Goal: Find specific page/section: Find specific page/section

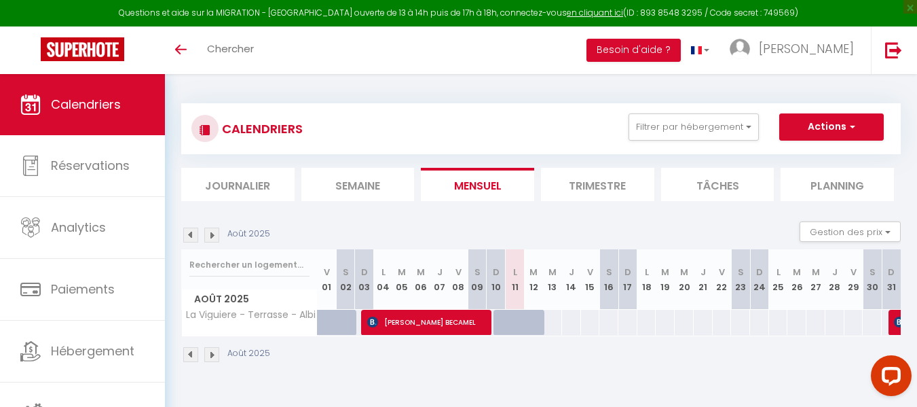
click at [588, 190] on li "Trimestre" at bounding box center [597, 184] width 113 height 33
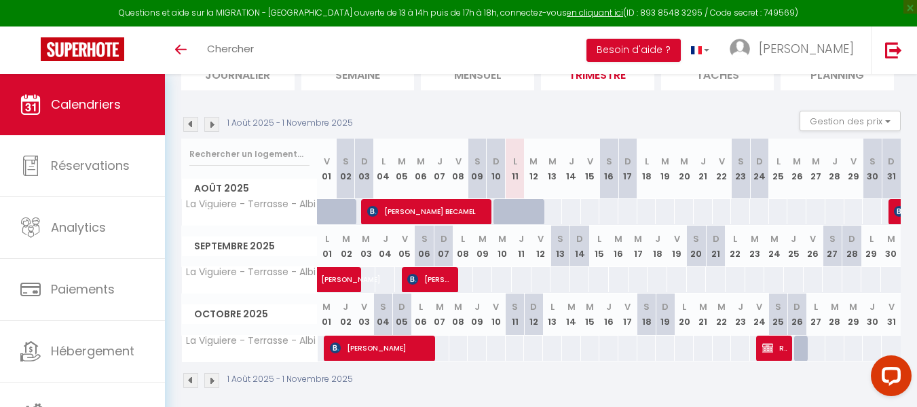
scroll to position [122, 0]
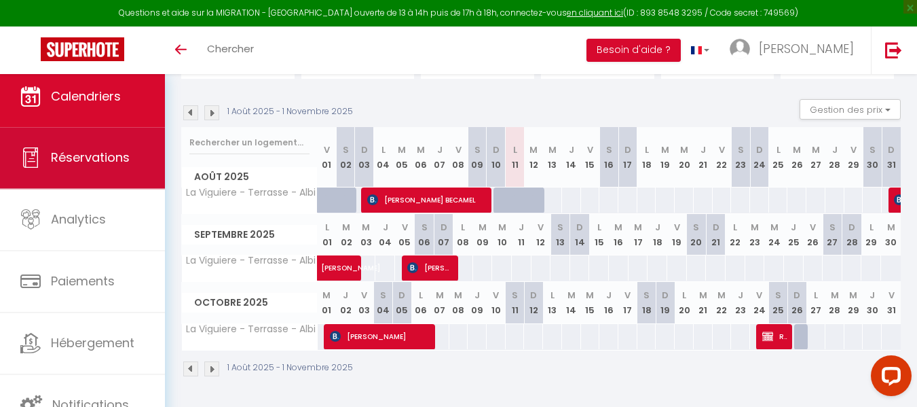
click at [79, 163] on span "Réservations" at bounding box center [90, 157] width 79 height 17
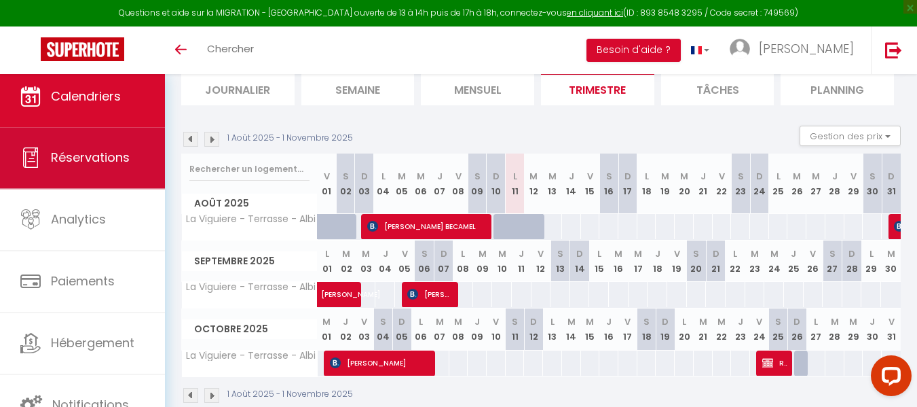
select select "not_cancelled"
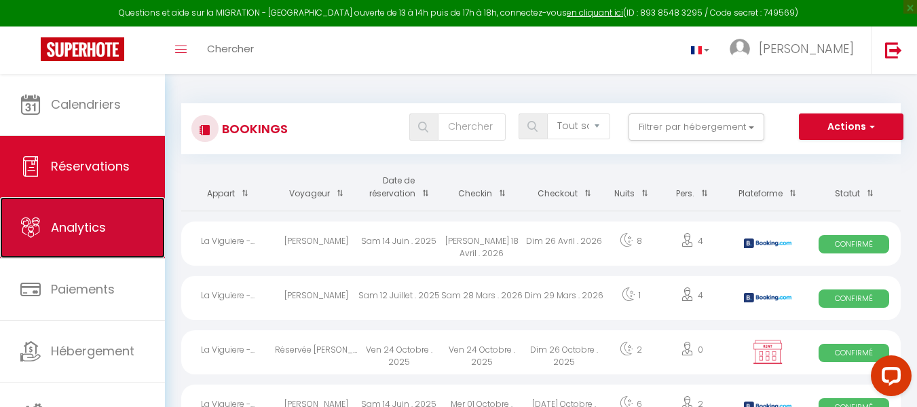
click at [84, 224] on span "Analytics" at bounding box center [78, 227] width 55 height 17
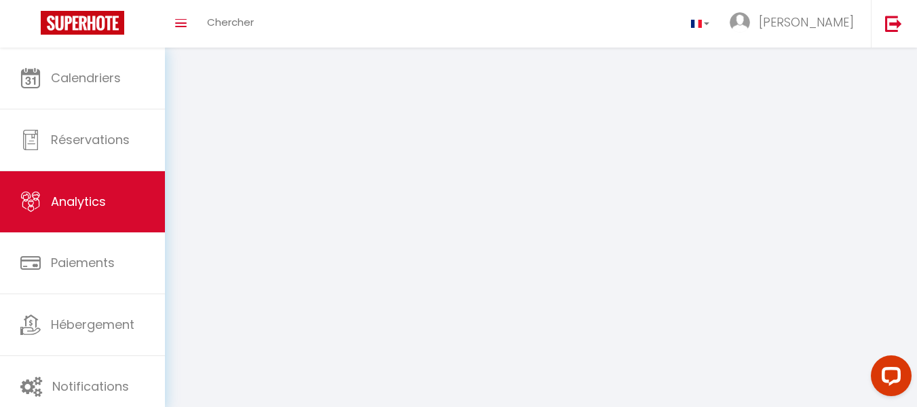
select select "2025"
select select "8"
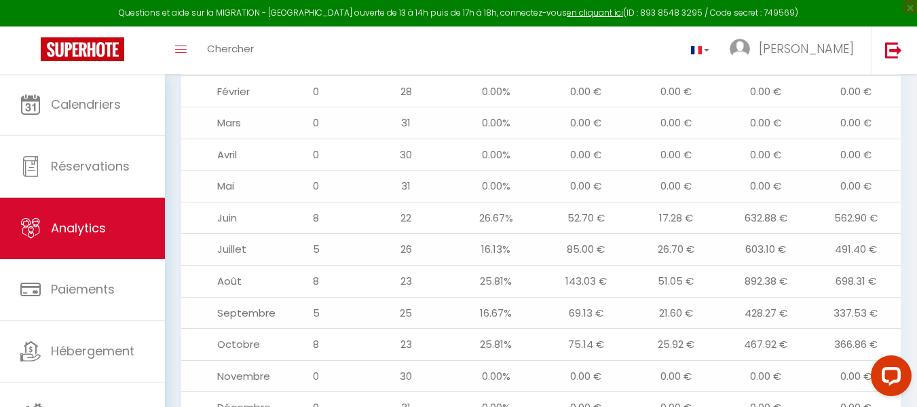
scroll to position [1538, 0]
